Goal: Task Accomplishment & Management: Manage account settings

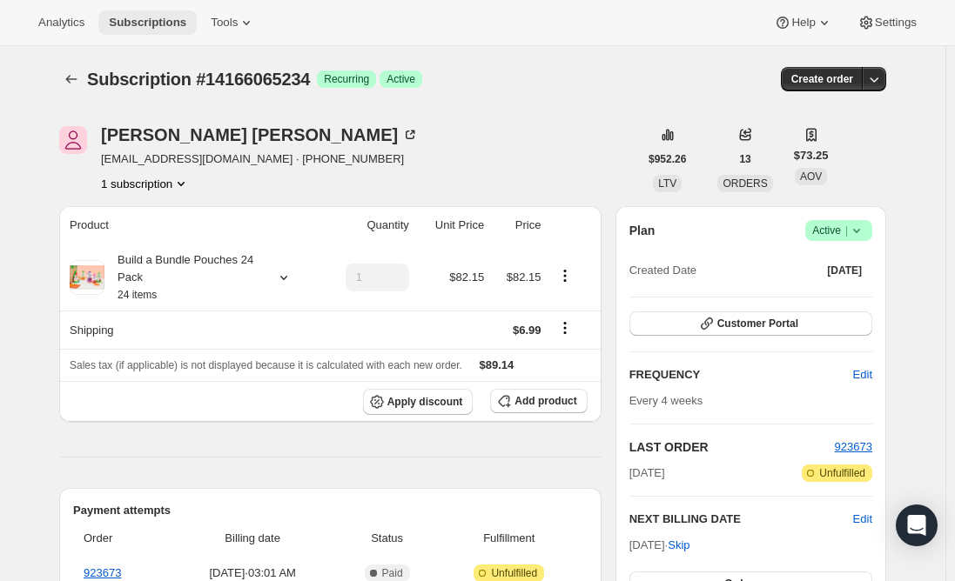
click at [131, 21] on span "Subscriptions" at bounding box center [147, 23] width 77 height 14
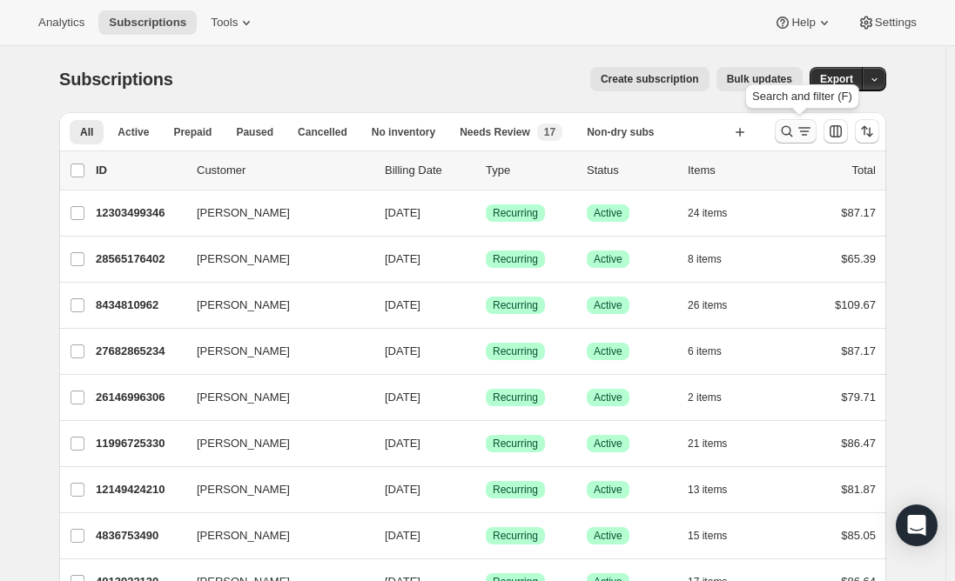
click at [793, 135] on icon "Search and filter results" at bounding box center [786, 131] width 17 height 17
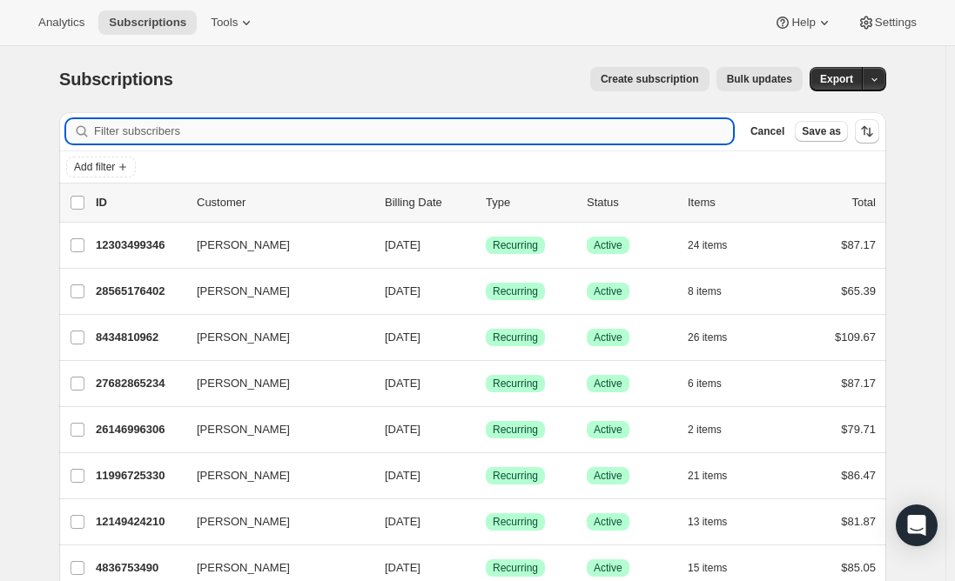
click at [231, 128] on input "Filter subscribers" at bounding box center [413, 131] width 639 height 24
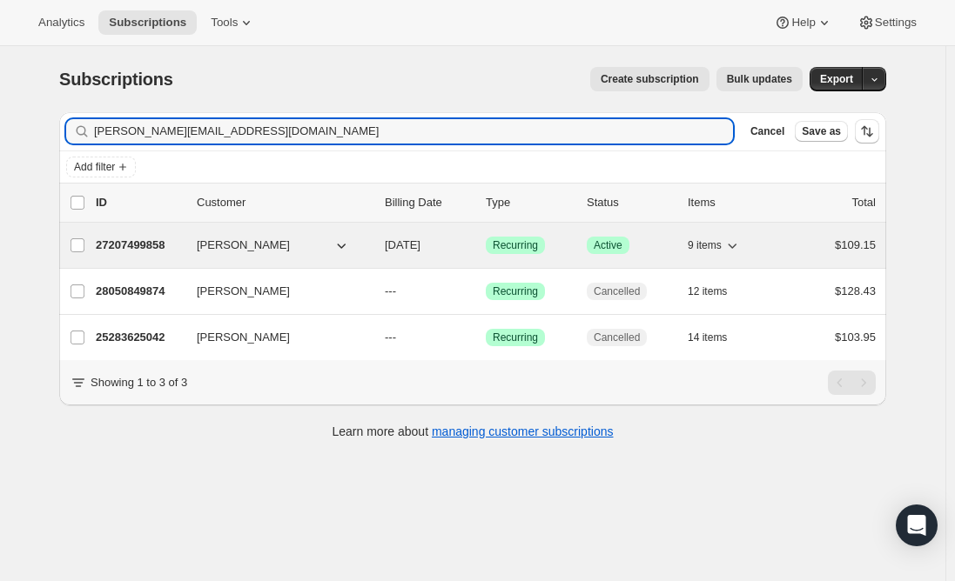
type input "[PERSON_NAME][EMAIL_ADDRESS][DOMAIN_NAME]"
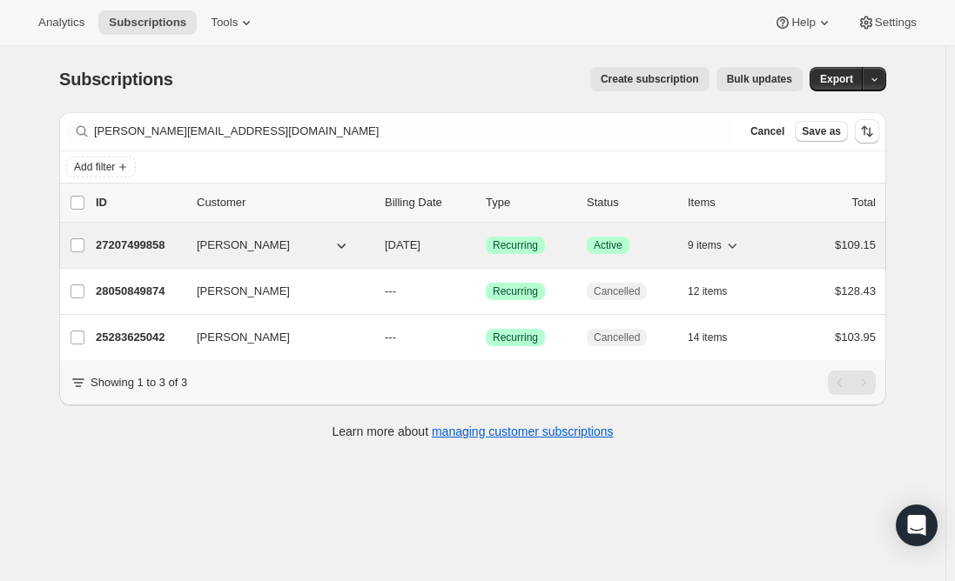
click at [164, 241] on p "27207499858" at bounding box center [139, 245] width 87 height 17
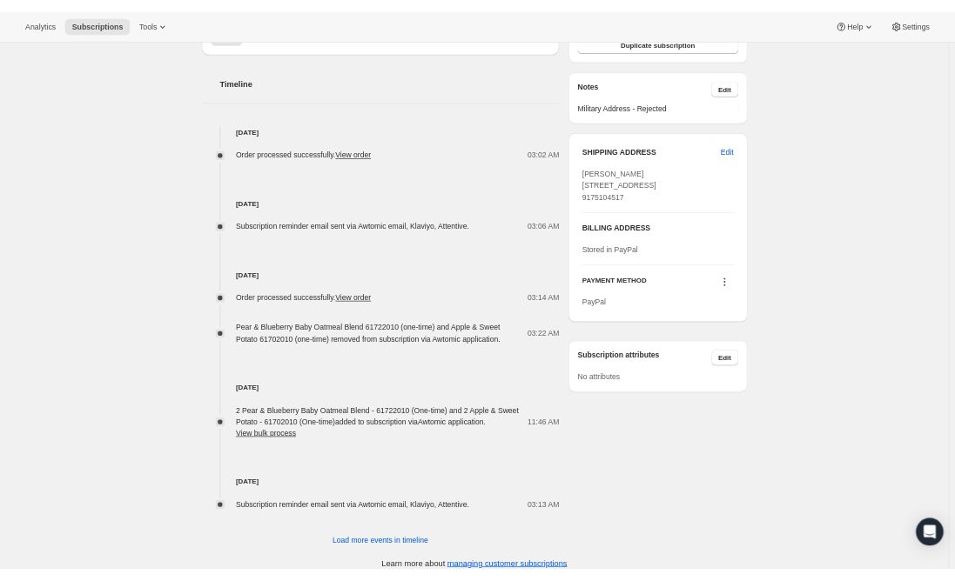
scroll to position [657, 0]
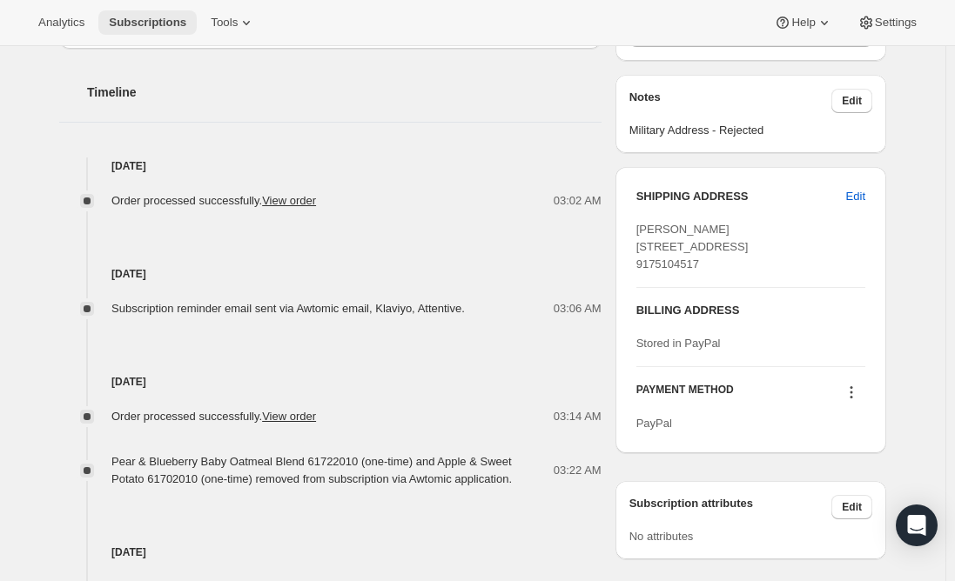
click at [144, 23] on span "Subscriptions" at bounding box center [147, 23] width 77 height 14
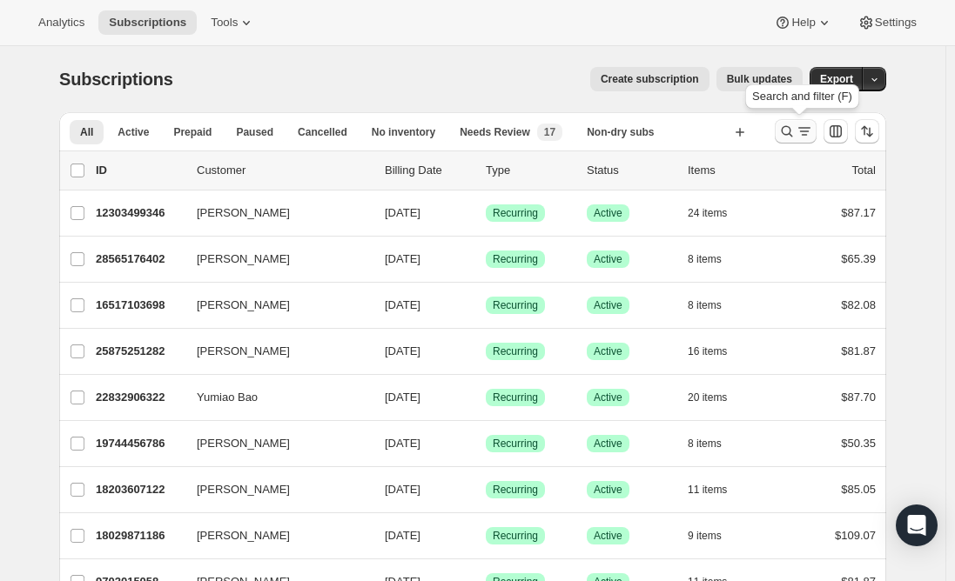
click at [788, 129] on icon "Search and filter results" at bounding box center [786, 131] width 17 height 17
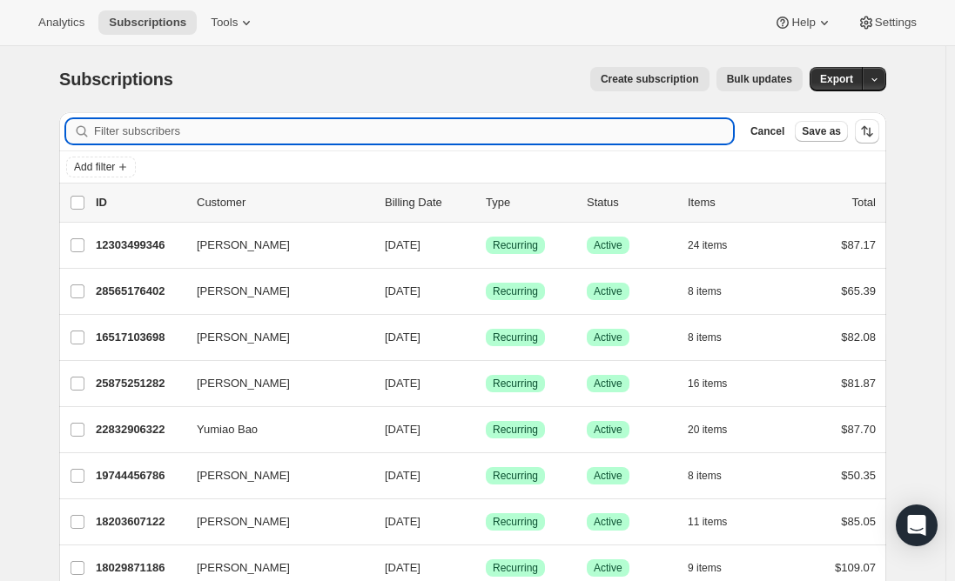
click at [309, 135] on input "Filter subscribers" at bounding box center [413, 131] width 639 height 24
paste input "[EMAIL_ADDRESS][DOMAIN_NAME]"
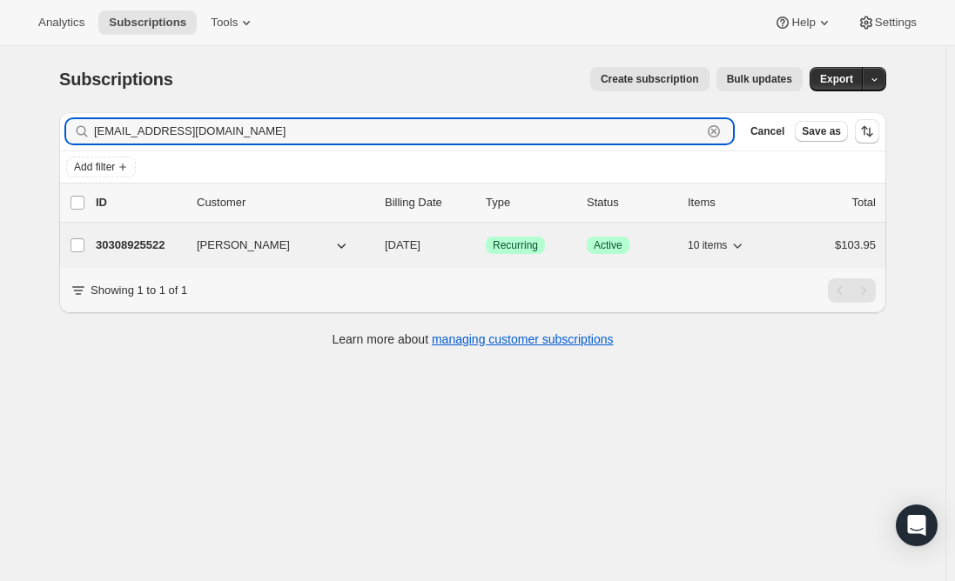
type input "[EMAIL_ADDRESS][DOMAIN_NAME]"
click at [129, 245] on p "30308925522" at bounding box center [139, 245] width 87 height 17
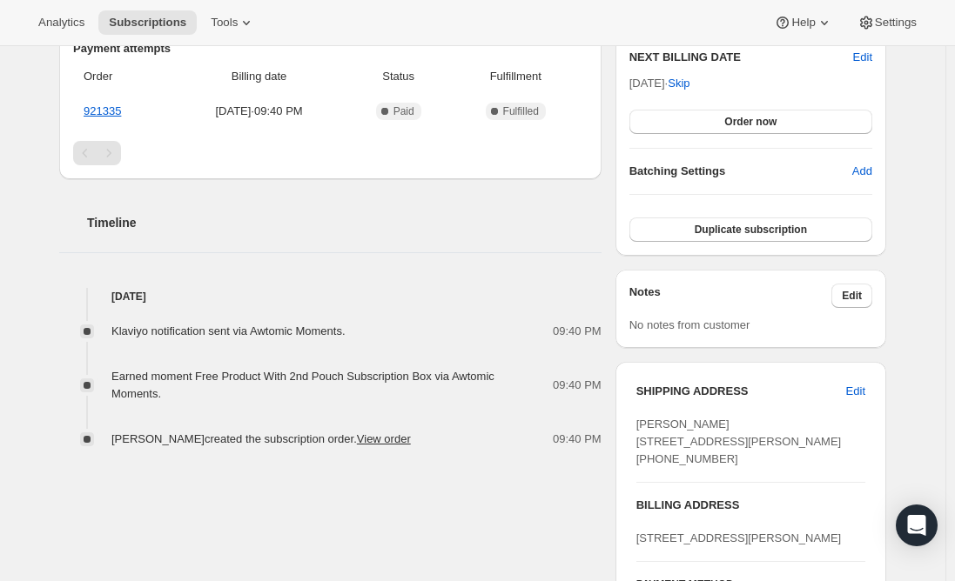
scroll to position [348, 0]
